Goal: Task Accomplishment & Management: Use online tool/utility

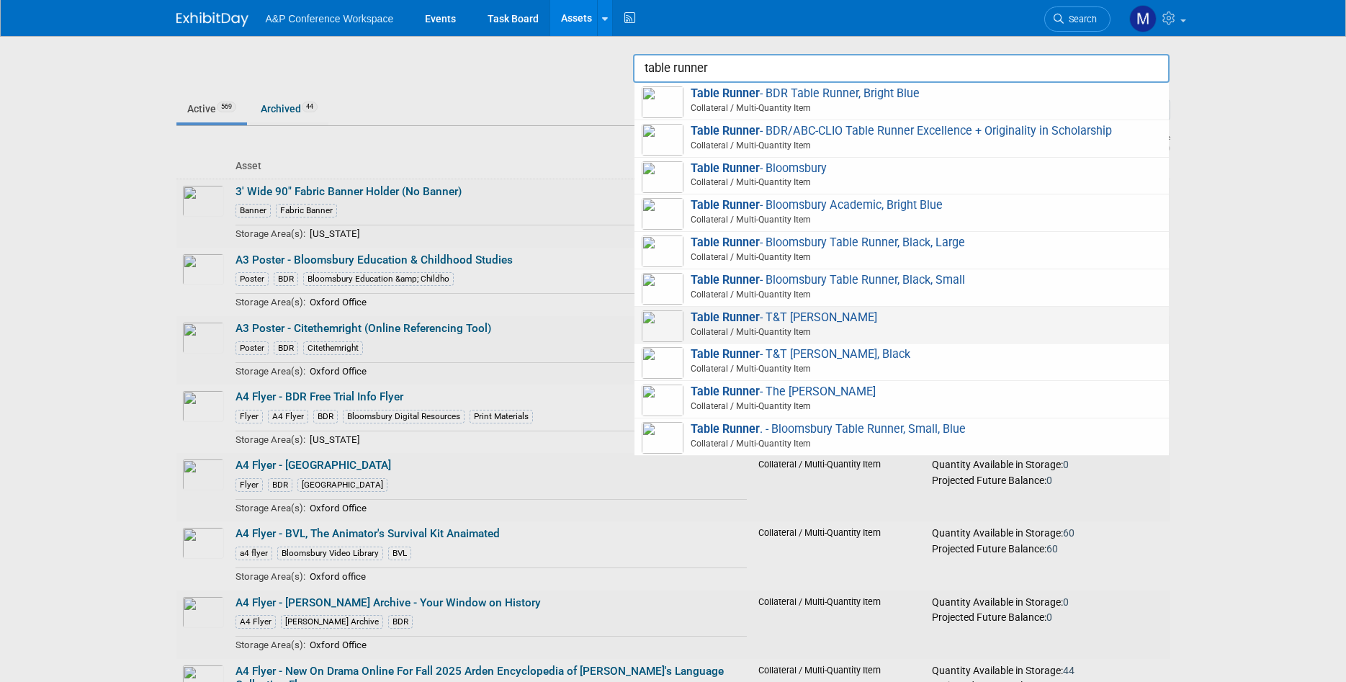
click at [892, 322] on span "Table Runner - T&T [PERSON_NAME] Collateral / Multi-Quantity Item" at bounding box center [901, 325] width 519 height 30
type input "Table Runner - T&T [PERSON_NAME]"
